Goal: Task Accomplishment & Management: Complete application form

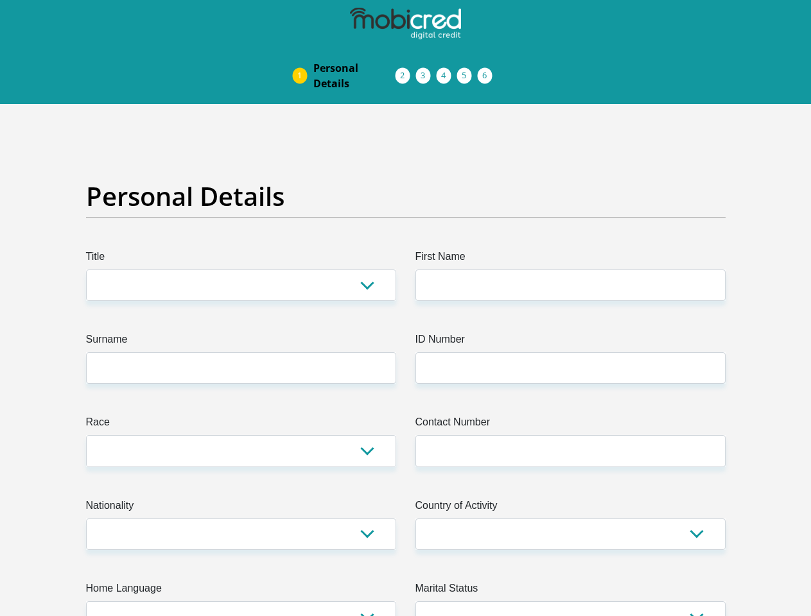
click at [0, 0] on img at bounding box center [0, 0] width 0 height 0
click at [303, 55] on link "Personal Details" at bounding box center [354, 75] width 103 height 41
click at [406, 71] on link "Acceptance of Services" at bounding box center [416, 76] width 21 height 10
click at [0, 0] on span "Documents" at bounding box center [0, 0] width 0 height 0
click at [467, 71] on link "Debicheck Mandate" at bounding box center [457, 76] width 21 height 10
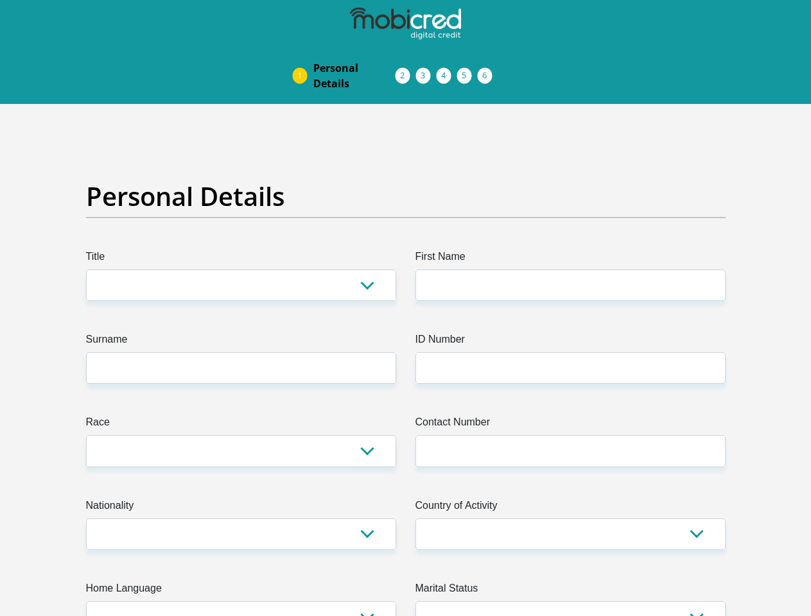
click at [488, 71] on link "Curata Authentication" at bounding box center [477, 76] width 21 height 10
click at [509, 71] on link "Pre Agreement Signoff" at bounding box center [498, 76] width 21 height 10
